Goal: Use online tool/utility: Utilize a website feature to perform a specific function

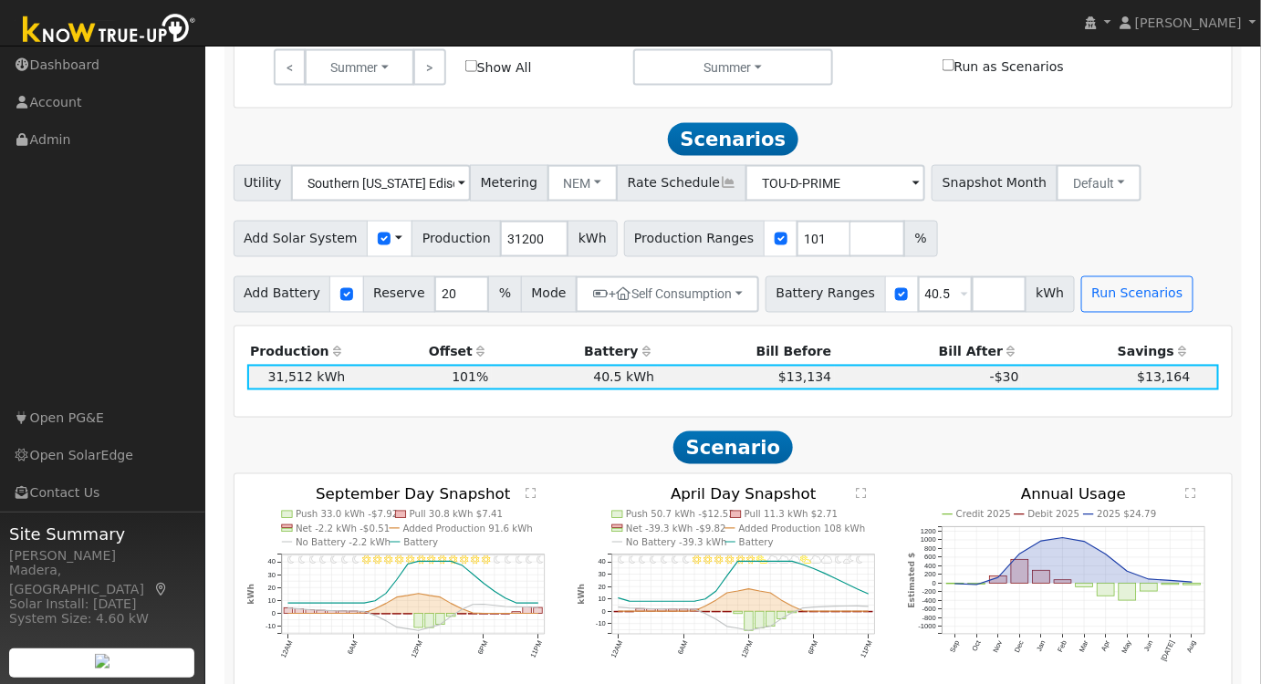
scroll to position [884, 0]
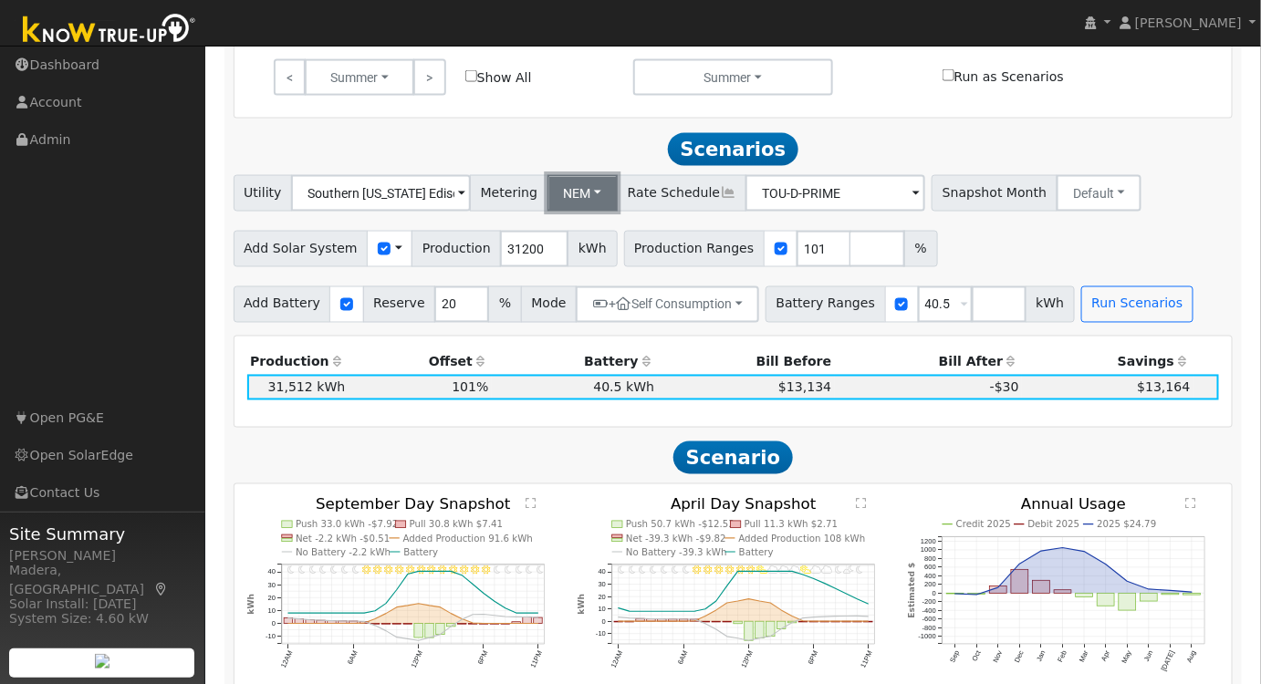
click at [565, 197] on button "NEM" at bounding box center [582, 193] width 71 height 36
click at [564, 264] on link "NBT" at bounding box center [597, 259] width 127 height 26
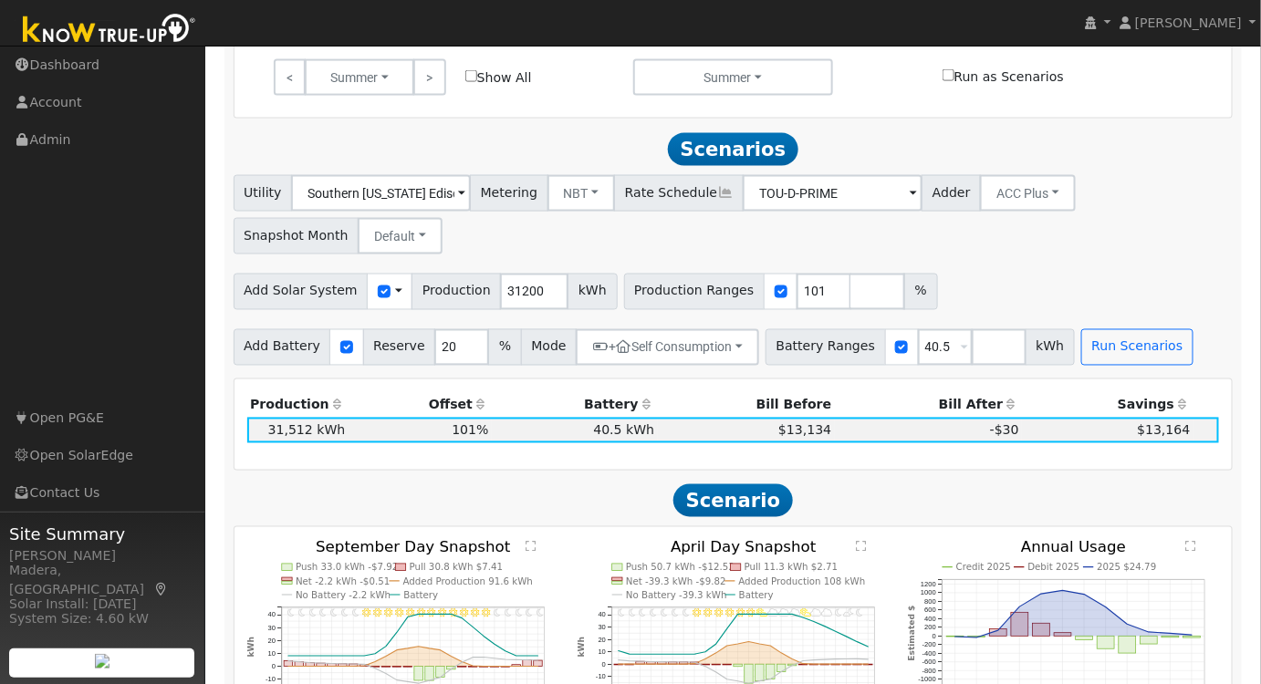
click at [1004, 281] on div "Add Solar System Use CSV Data Production 31200 kWh Production Ranges 101 %" at bounding box center [733, 288] width 1006 height 43
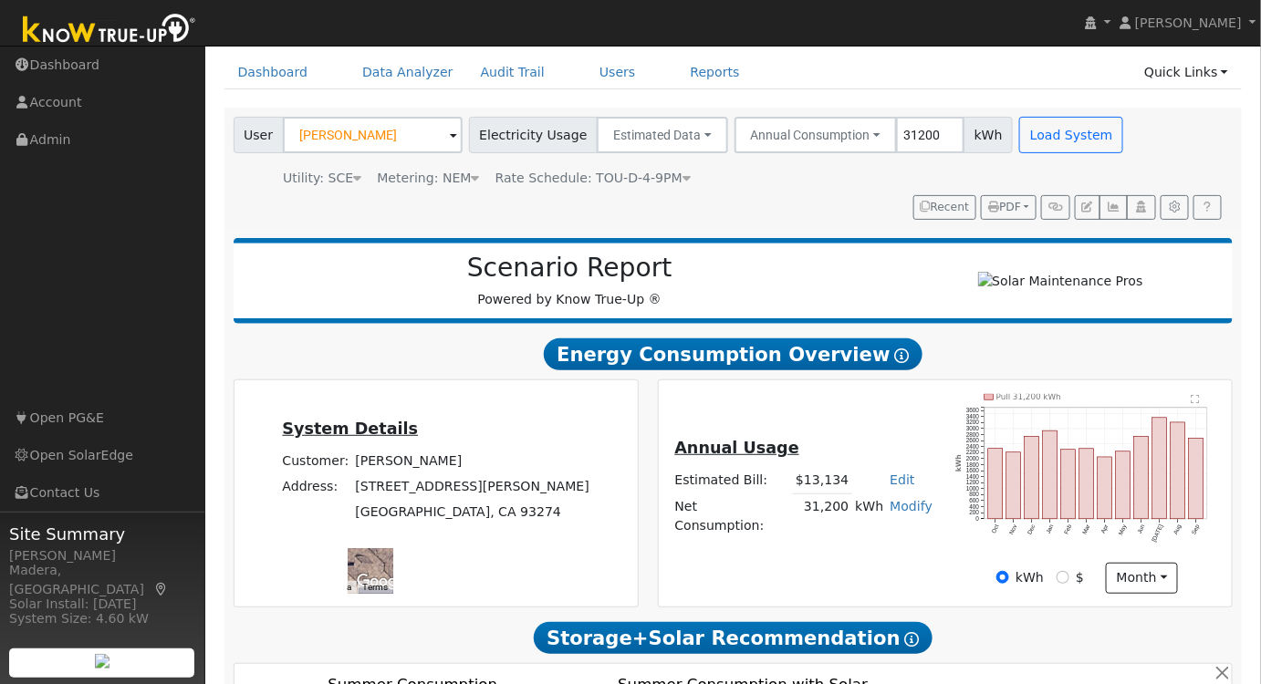
scroll to position [0, 0]
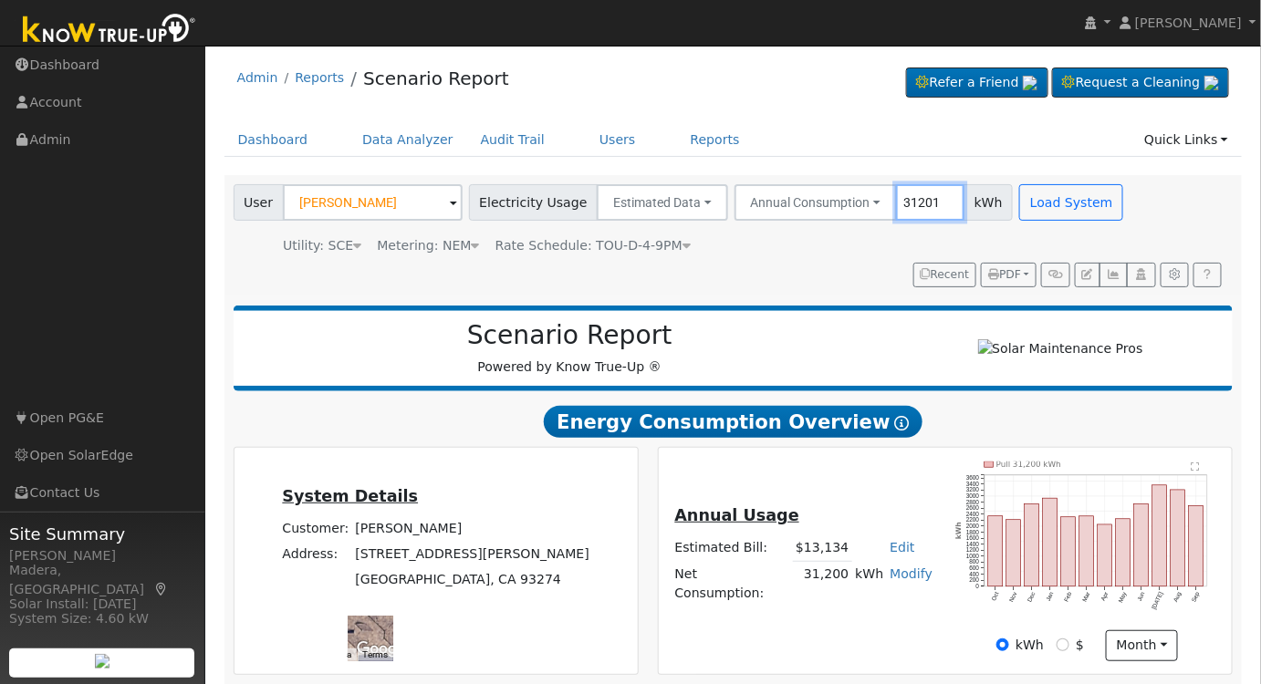
drag, startPoint x: 915, startPoint y: 196, endPoint x: 807, endPoint y: 223, distance: 110.9
click at [896, 221] on input "31201" at bounding box center [930, 202] width 68 height 36
drag, startPoint x: 912, startPoint y: 198, endPoint x: 847, endPoint y: 211, distance: 66.9
click at [847, 211] on div "Annual Consumption Annual Consumption Monthly Bill 31200 kWh" at bounding box center [873, 202] width 279 height 36
type input "20974"
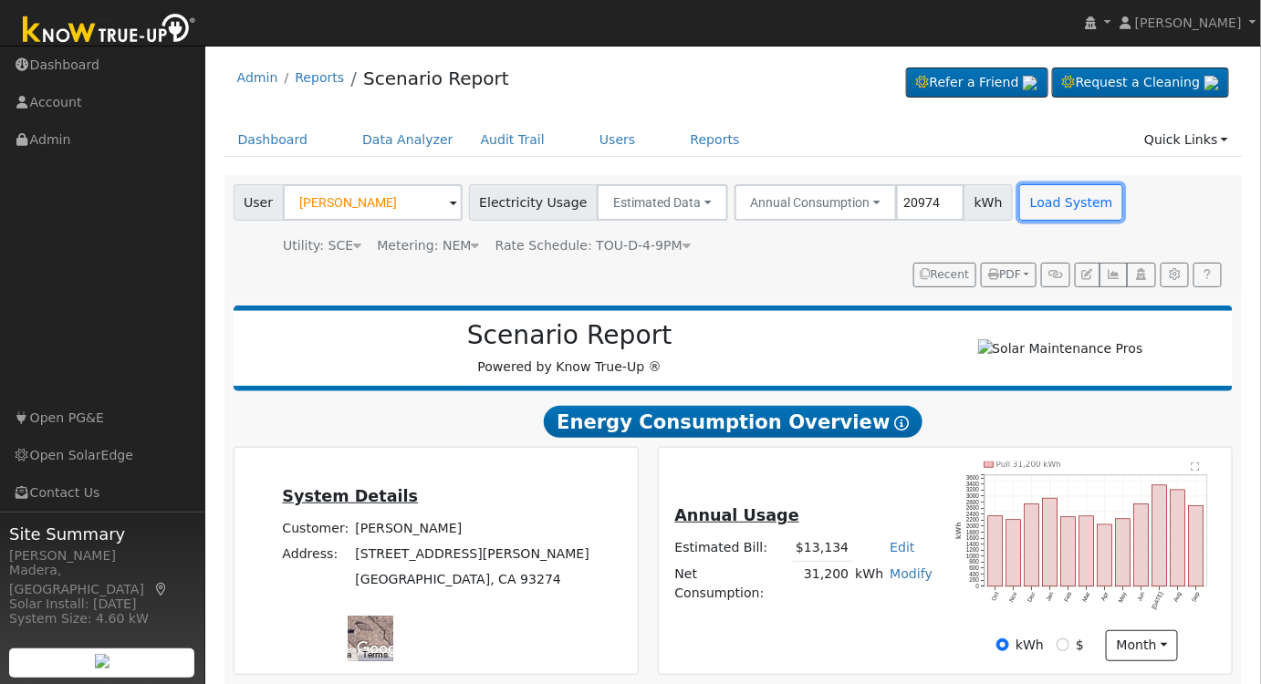
click at [1026, 200] on button "Load System" at bounding box center [1071, 202] width 104 height 36
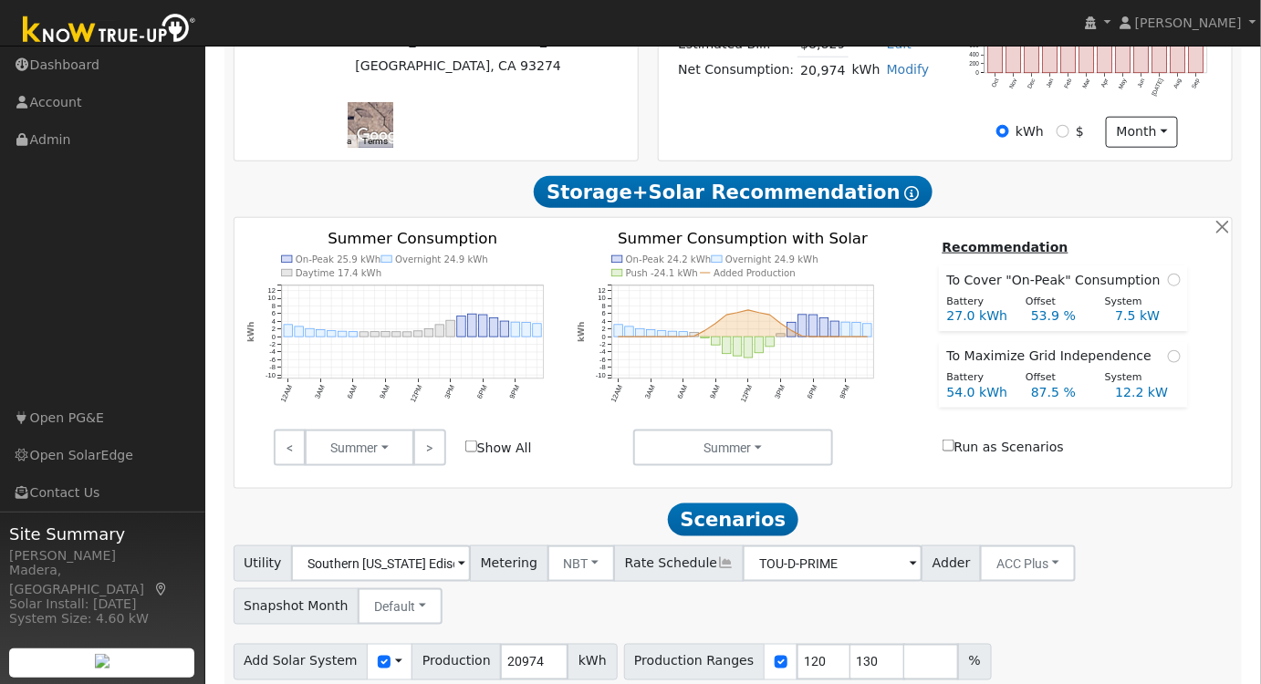
scroll to position [590, 0]
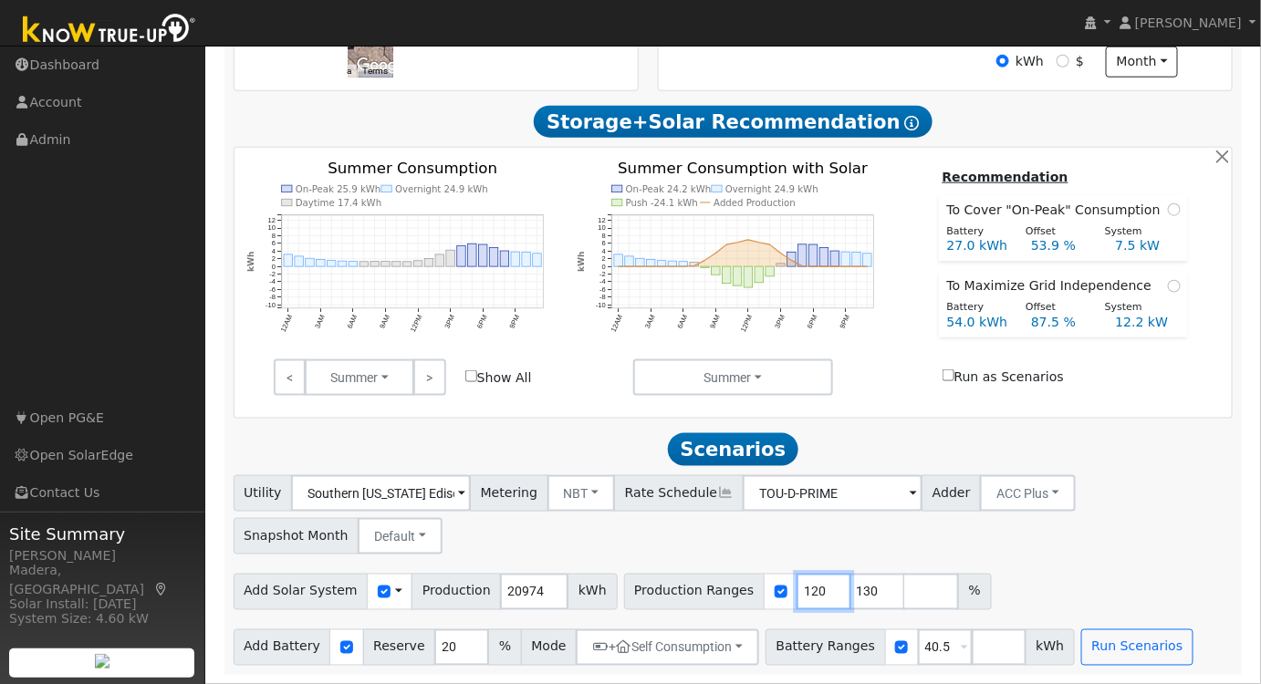
drag, startPoint x: 788, startPoint y: 597, endPoint x: 724, endPoint y: 596, distance: 63.9
click at [724, 596] on div "Production Ranges 120 130 %" at bounding box center [808, 592] width 368 height 36
type input "100"
type input "129"
click at [850, 594] on input "129" at bounding box center [877, 592] width 55 height 36
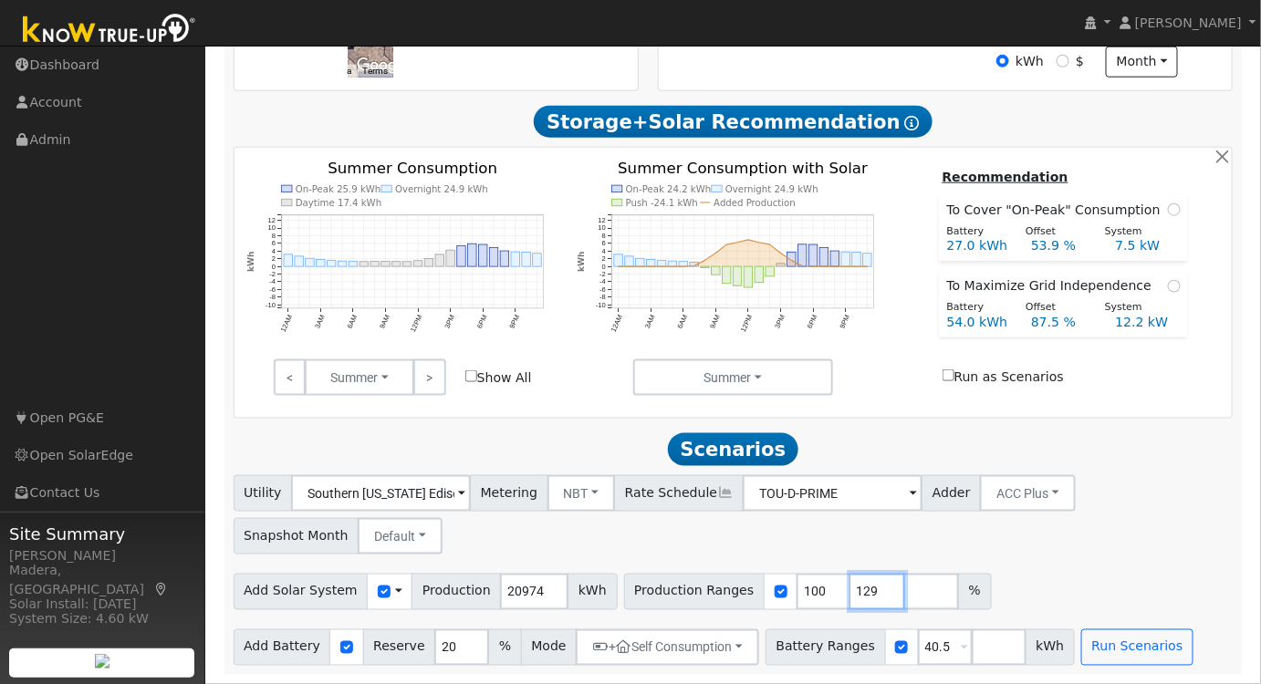
drag, startPoint x: 841, startPoint y: 591, endPoint x: 811, endPoint y: 591, distance: 30.1
click at [850, 591] on input "129" at bounding box center [877, 592] width 55 height 36
drag, startPoint x: 920, startPoint y: 645, endPoint x: 768, endPoint y: 651, distance: 151.6
click at [768, 651] on div "Battery Ranges 40.5 Overrides Reserve % Mode None None Self Consumption Peak Sa…" at bounding box center [919, 648] width 309 height 36
type input "27"
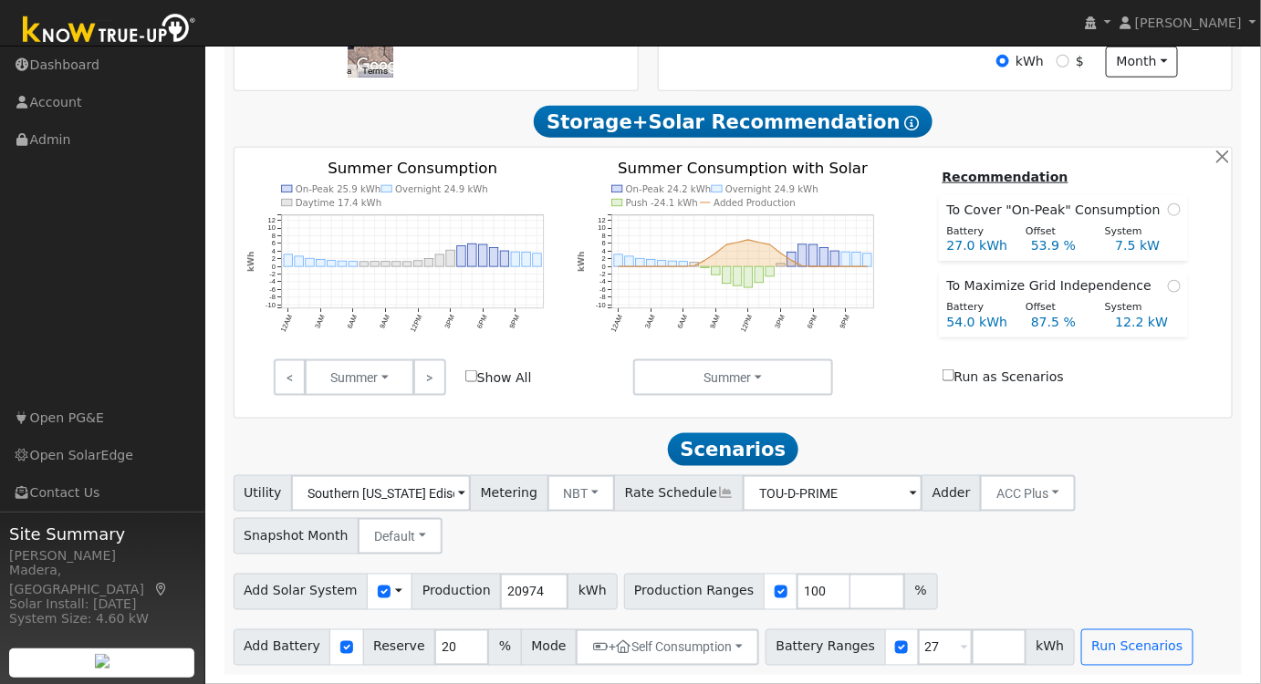
click at [1075, 543] on div "Utility Southern [US_STATE] Edison Metering NBT NEM NBT Rate Schedule TOU-D-PRI…" at bounding box center [733, 512] width 1006 height 86
click at [1081, 649] on button "Run Scenarios" at bounding box center [1137, 648] width 112 height 36
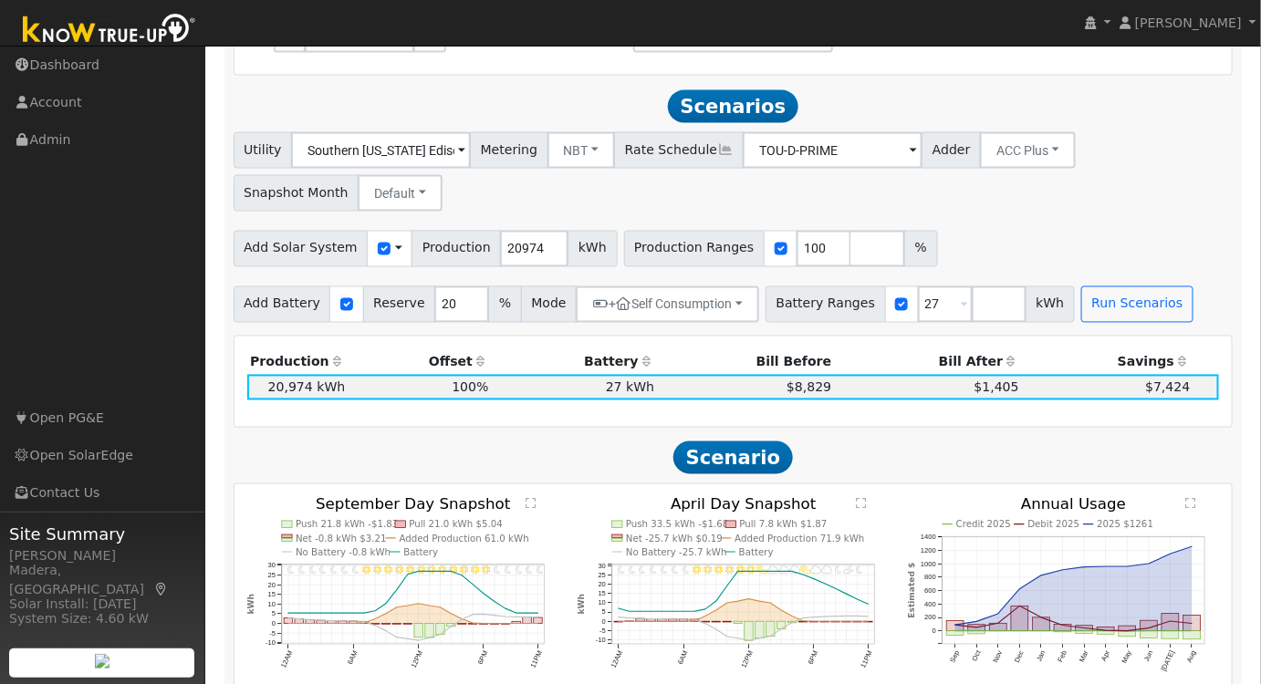
scroll to position [967, 0]
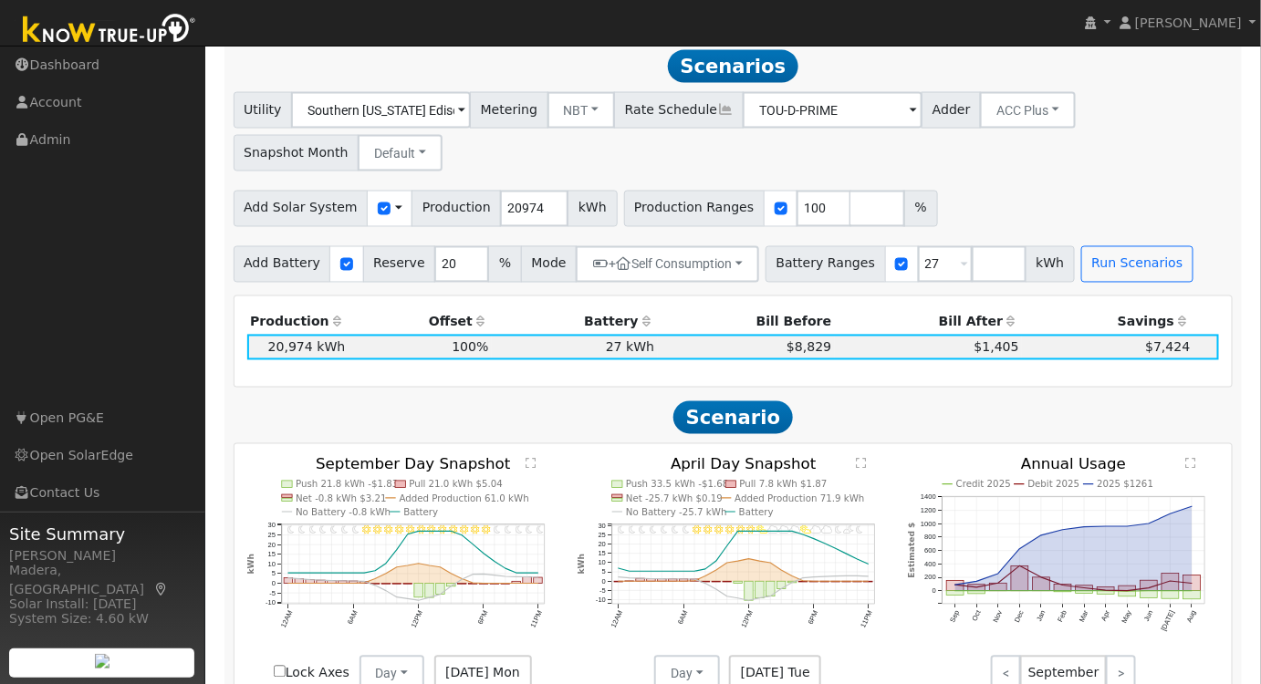
click at [1153, 140] on div "Utility Southern [US_STATE] Edison Metering NBT NEM NBT Rate Schedule TOU-D-PRI…" at bounding box center [733, 129] width 1006 height 86
click at [584, 124] on button "NBT" at bounding box center [581, 110] width 68 height 36
click at [577, 161] on link "NEM" at bounding box center [597, 151] width 127 height 26
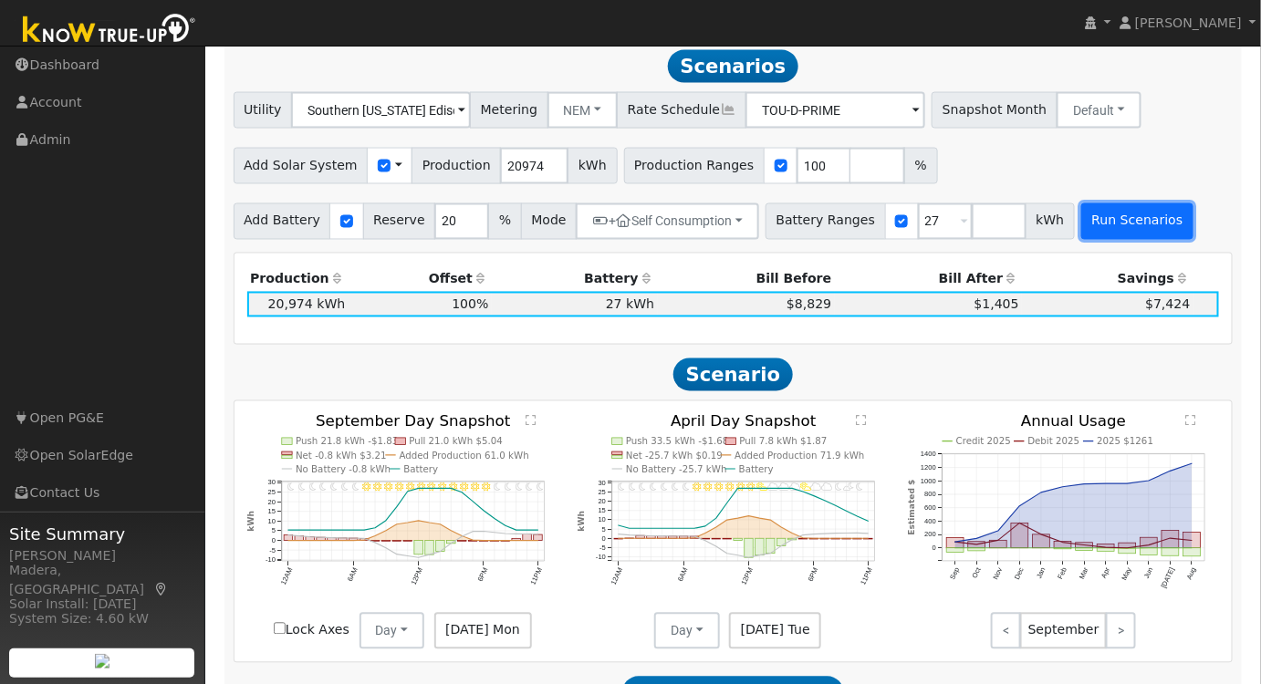
click at [1097, 224] on button "Run Scenarios" at bounding box center [1137, 221] width 112 height 36
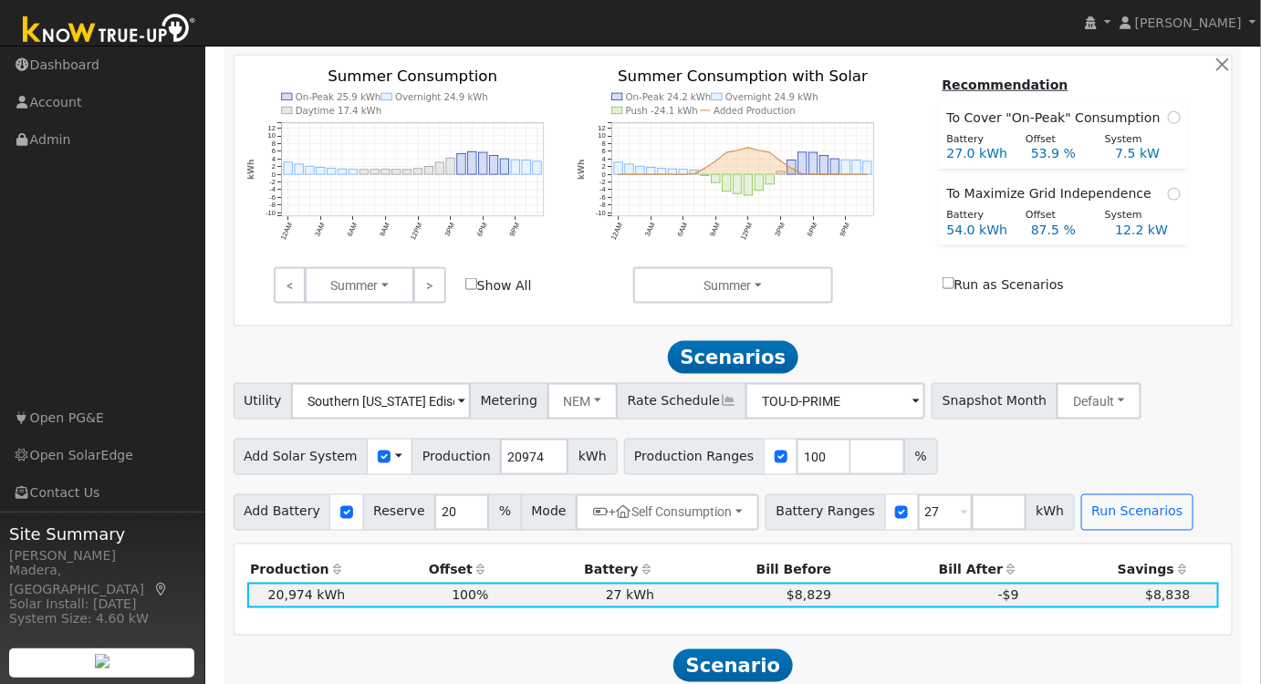
scroll to position [304, 0]
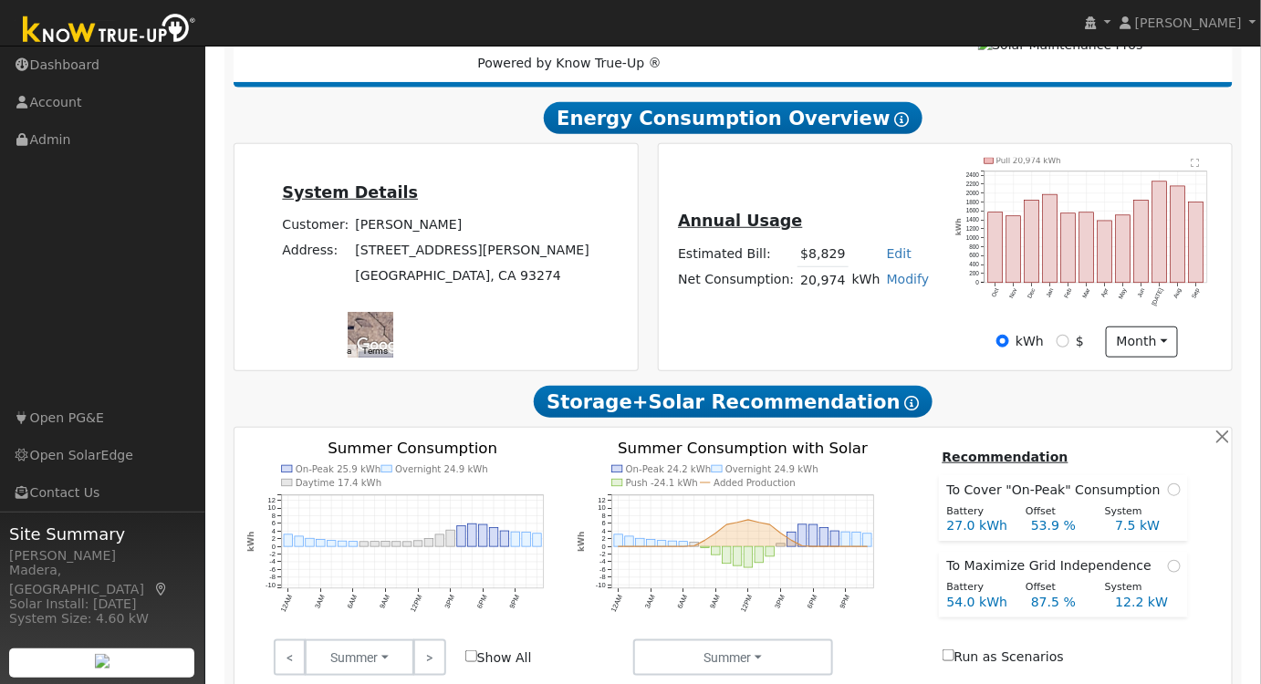
click at [895, 283] on link "Modify" at bounding box center [908, 279] width 43 height 15
click at [828, 350] on link "Add Electric Vehicle" at bounding box center [839, 350] width 152 height 26
type input "1000"
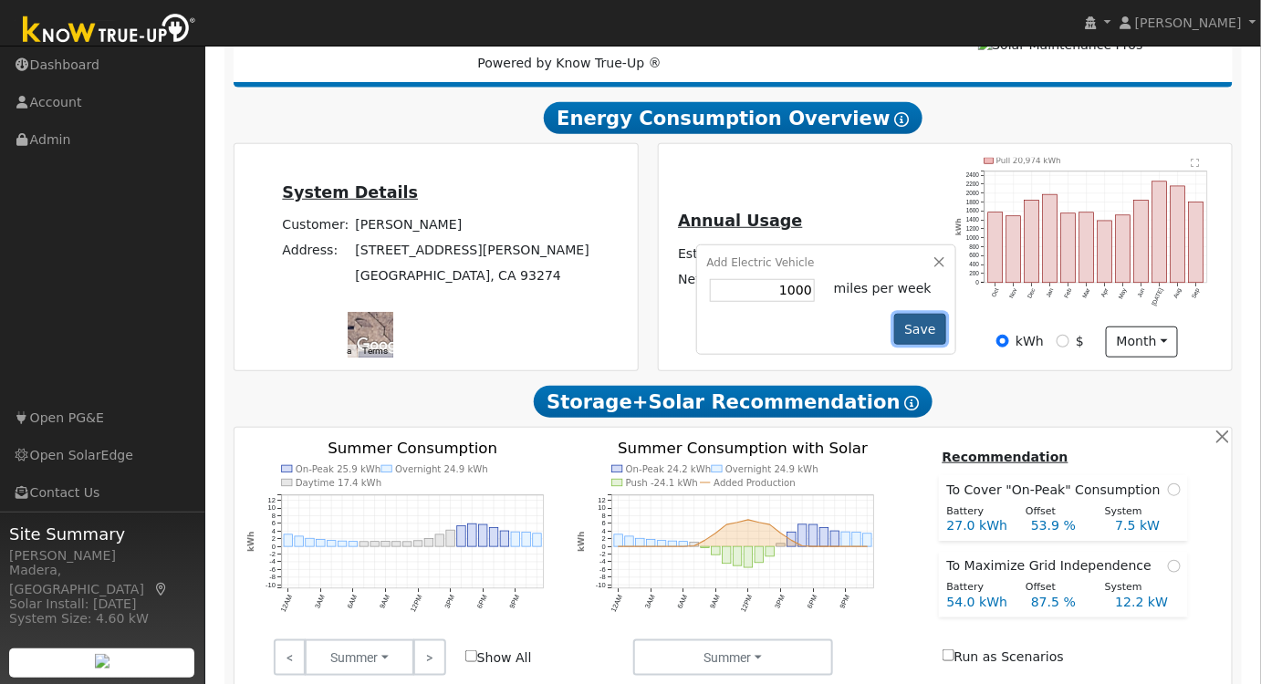
click at [912, 334] on button "Save" at bounding box center [920, 329] width 53 height 31
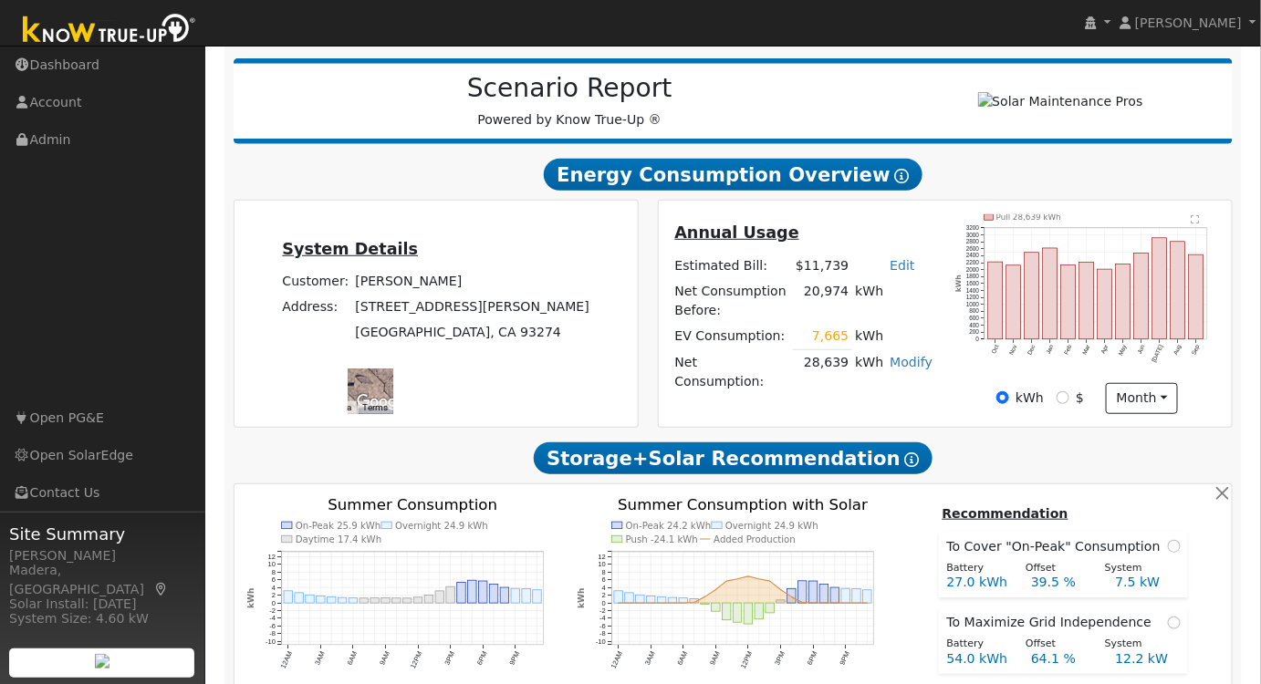
scroll to position [248, 0]
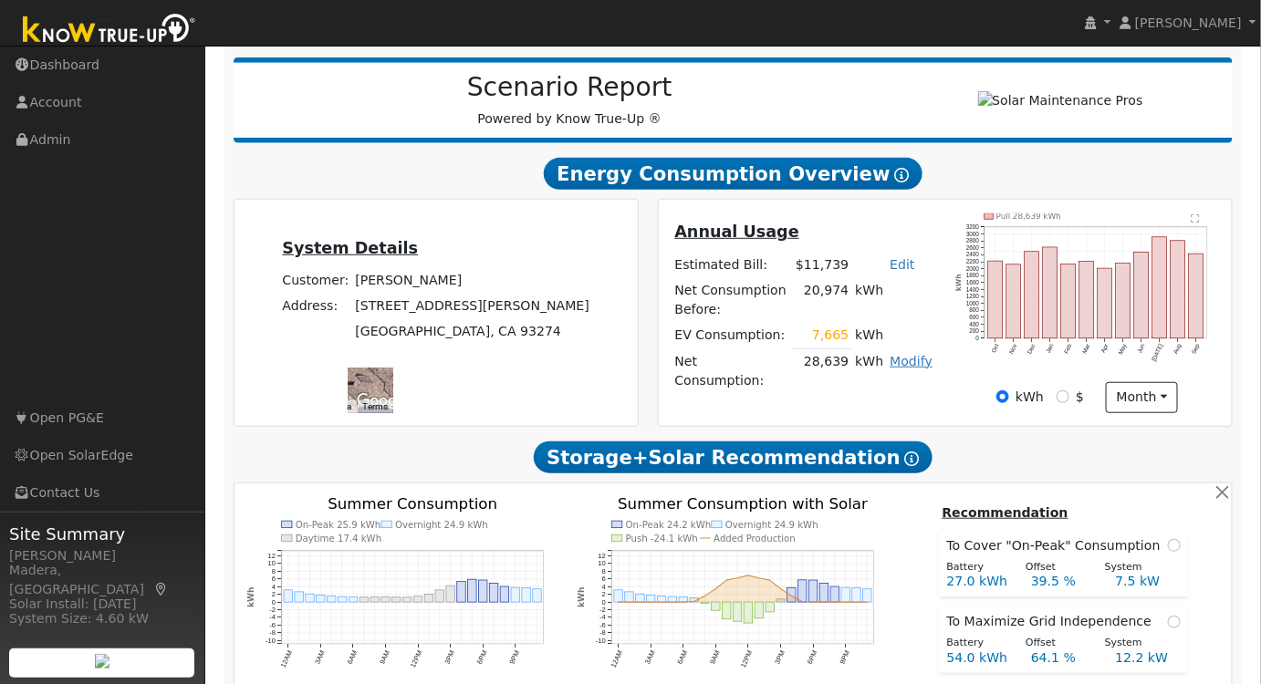
click at [918, 369] on link "Modify" at bounding box center [911, 361] width 43 height 15
click at [874, 450] on link "Edit Electric Vehicle" at bounding box center [854, 440] width 152 height 26
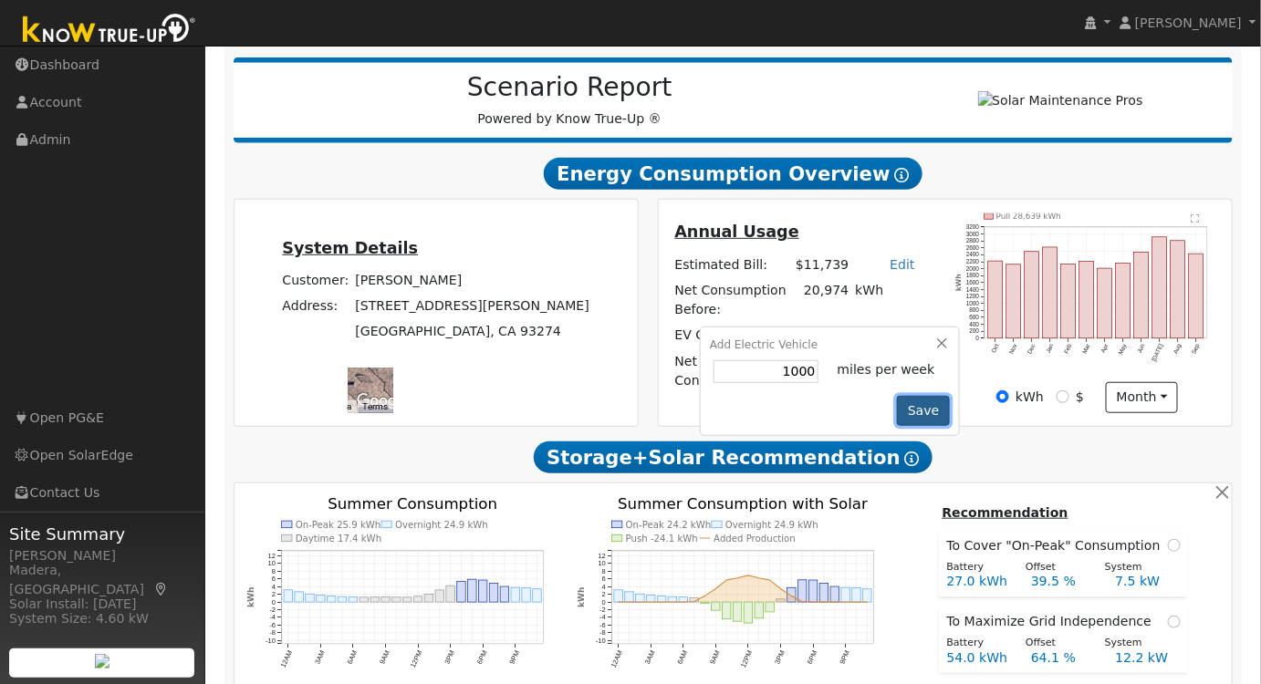
click at [913, 427] on button "Save" at bounding box center [923, 411] width 53 height 31
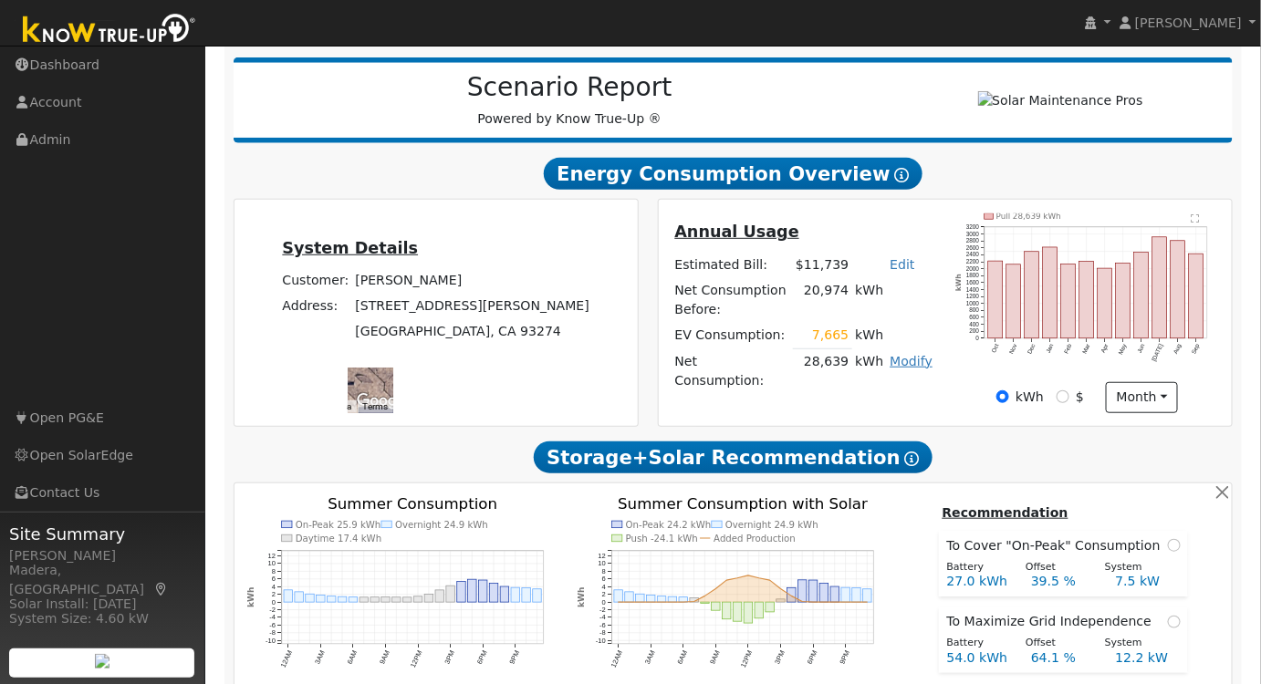
click at [907, 369] on link "Modify" at bounding box center [911, 361] width 43 height 15
click at [863, 453] on link "Edit Electric Vehicle" at bounding box center [854, 440] width 152 height 26
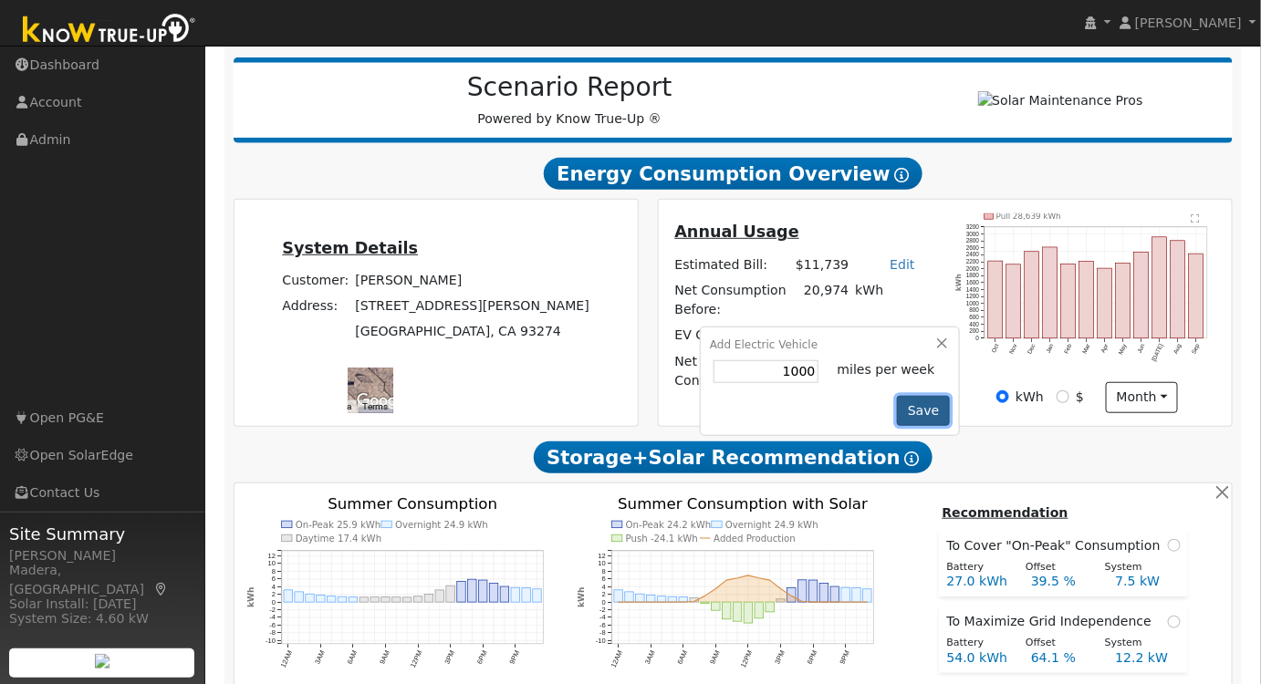
click at [927, 427] on button "Save" at bounding box center [923, 411] width 53 height 31
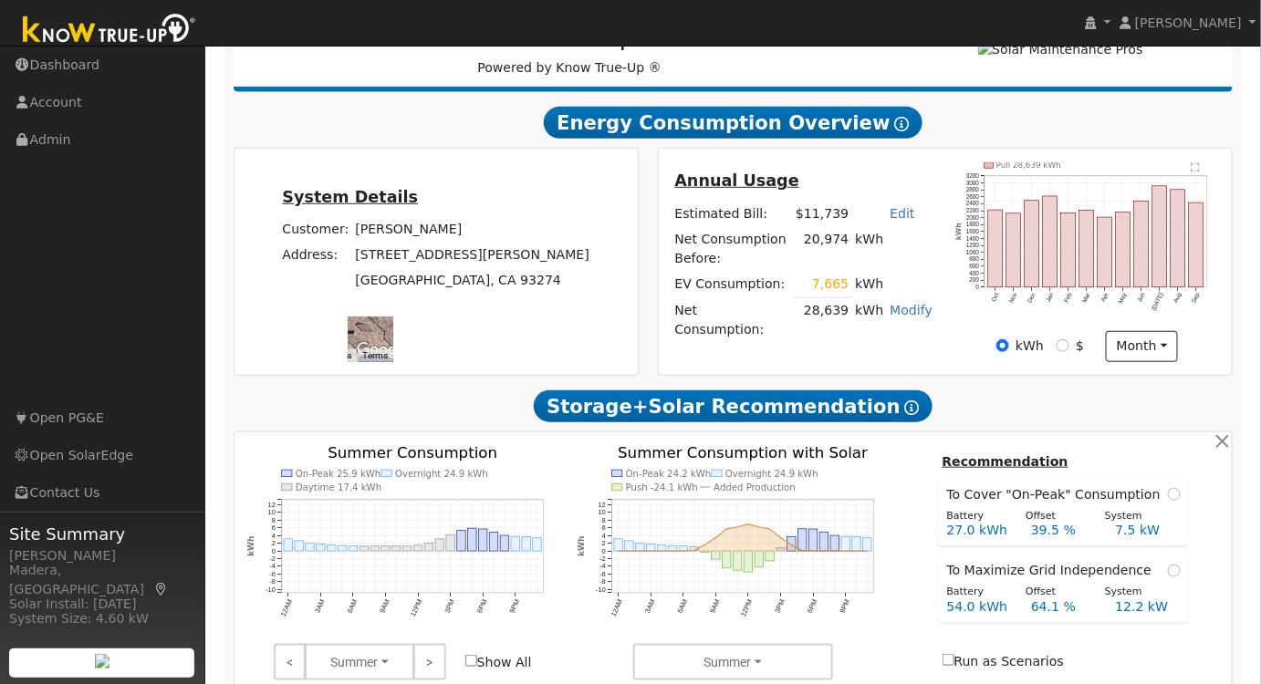
scroll to position [331, 0]
